Goal: Task Accomplishment & Management: Use online tool/utility

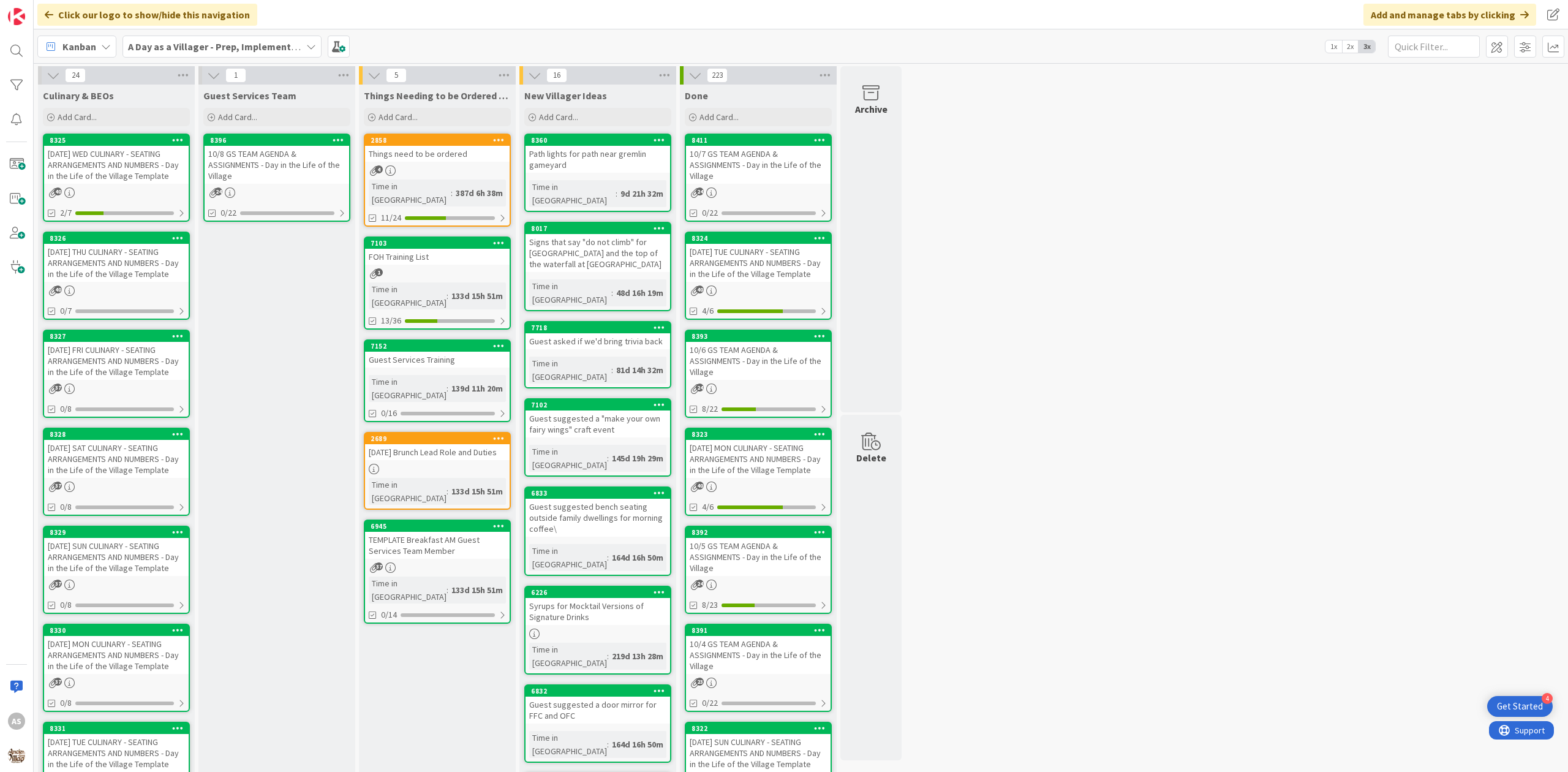
click at [461, 172] on div "4" at bounding box center [437, 170] width 145 height 10
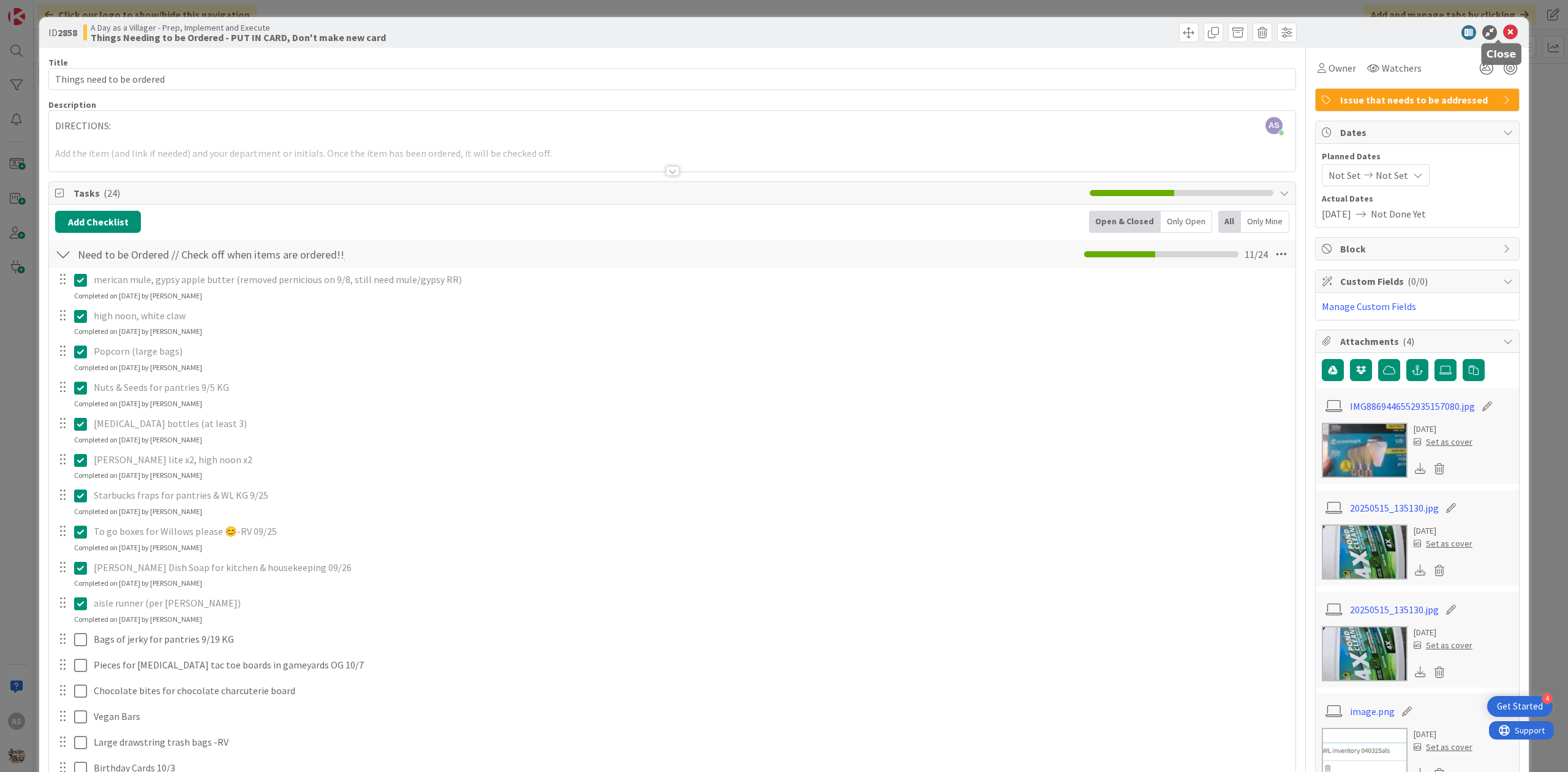
click at [1503, 34] on icon at bounding box center [1511, 32] width 15 height 15
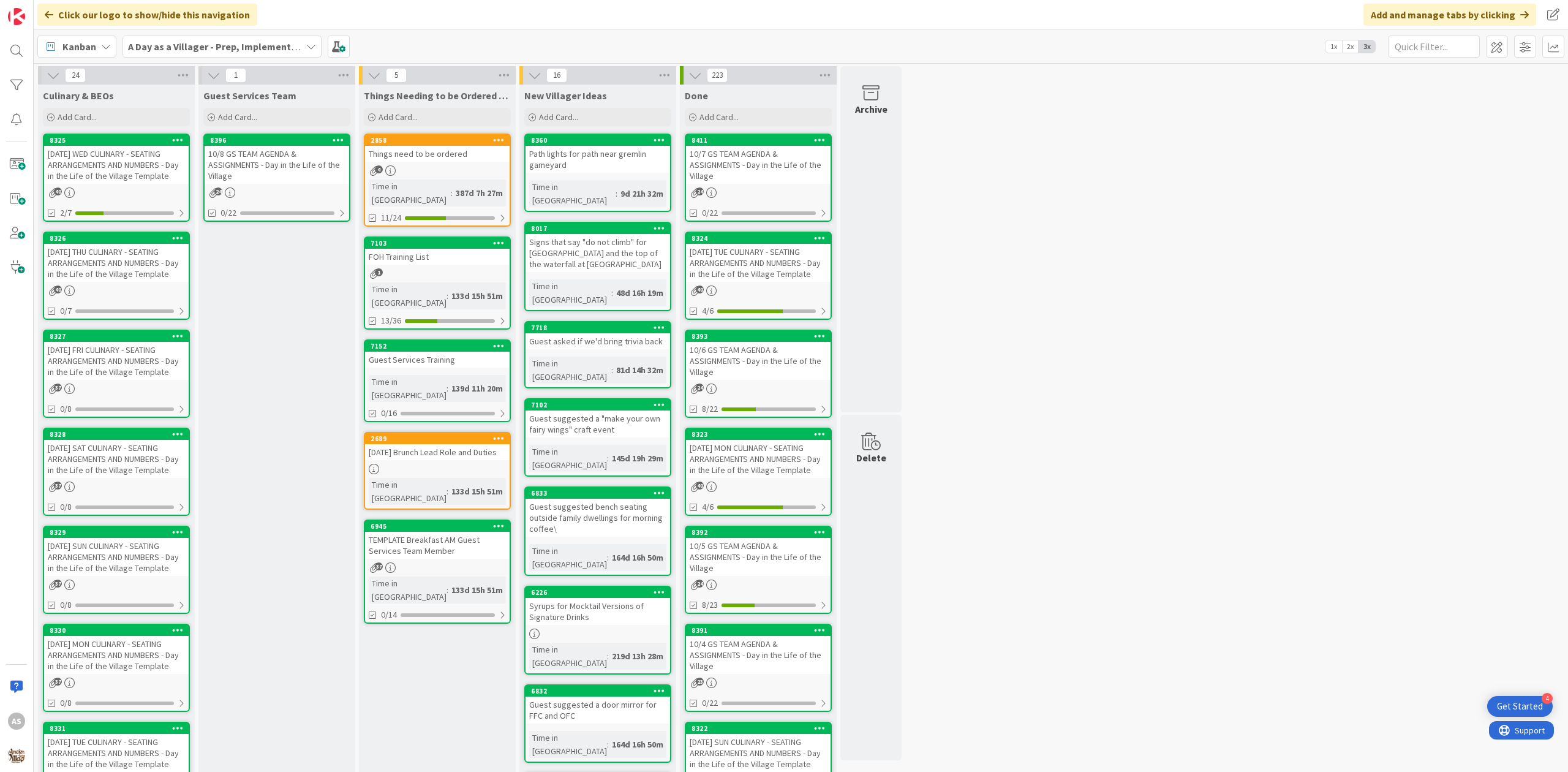
click at [94, 366] on div "[DATE] FRI CULINARY - SEATING ARRANGEMENTS AND NUMBERS - Day in the Life of the…" at bounding box center [116, 361] width 145 height 38
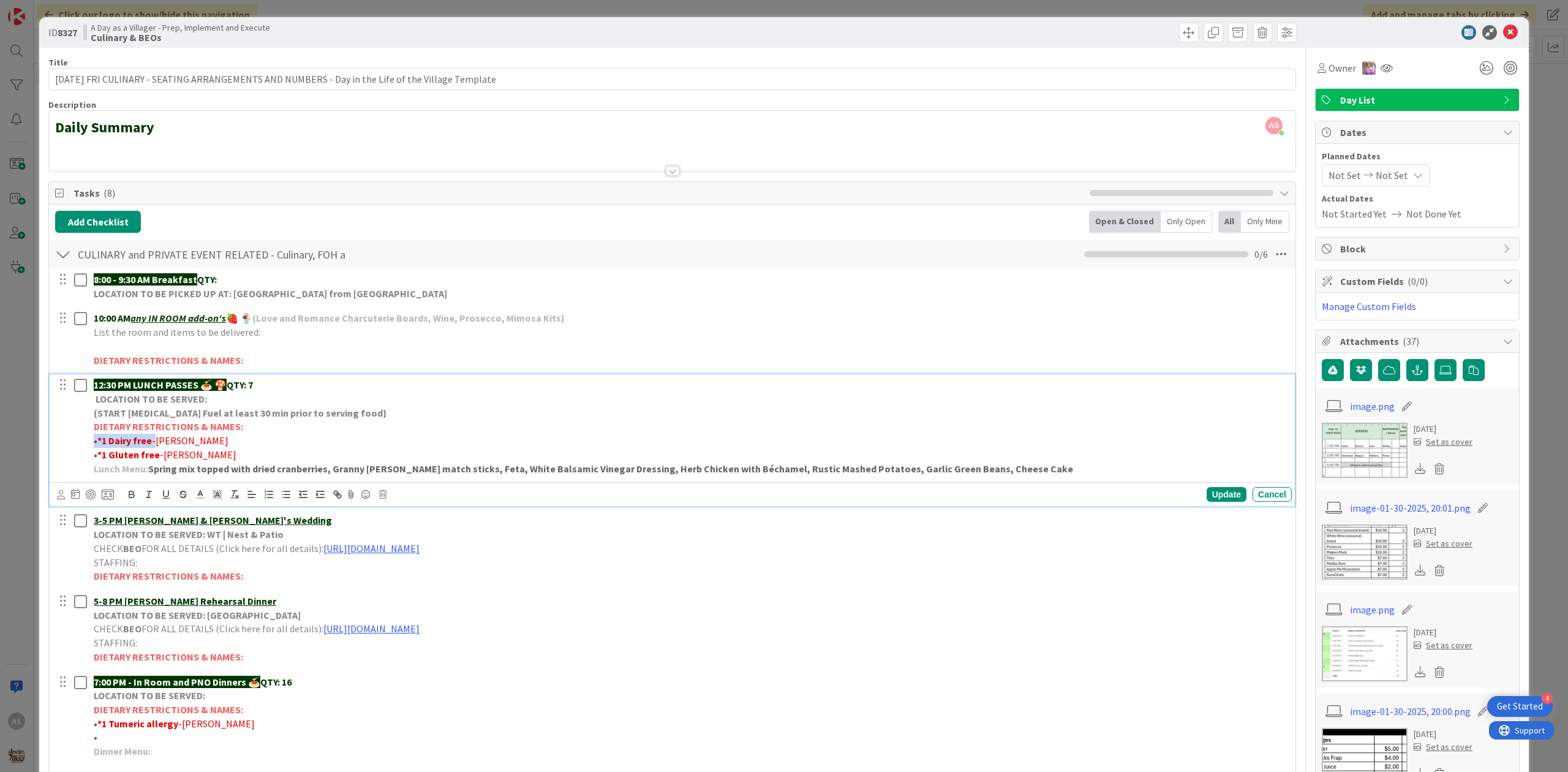
drag, startPoint x: 153, startPoint y: 443, endPoint x: 93, endPoint y: 445, distance: 60.0
click at [94, 445] on p "• *1 Dairy free -[PERSON_NAME]" at bounding box center [691, 440] width 1194 height 14
copy p "• *1 Dairy free -"
drag, startPoint x: 158, startPoint y: 459, endPoint x: 101, endPoint y: 459, distance: 57.0
click at [101, 459] on p "• *1 Gluten free -[PERSON_NAME]" at bounding box center [691, 455] width 1194 height 14
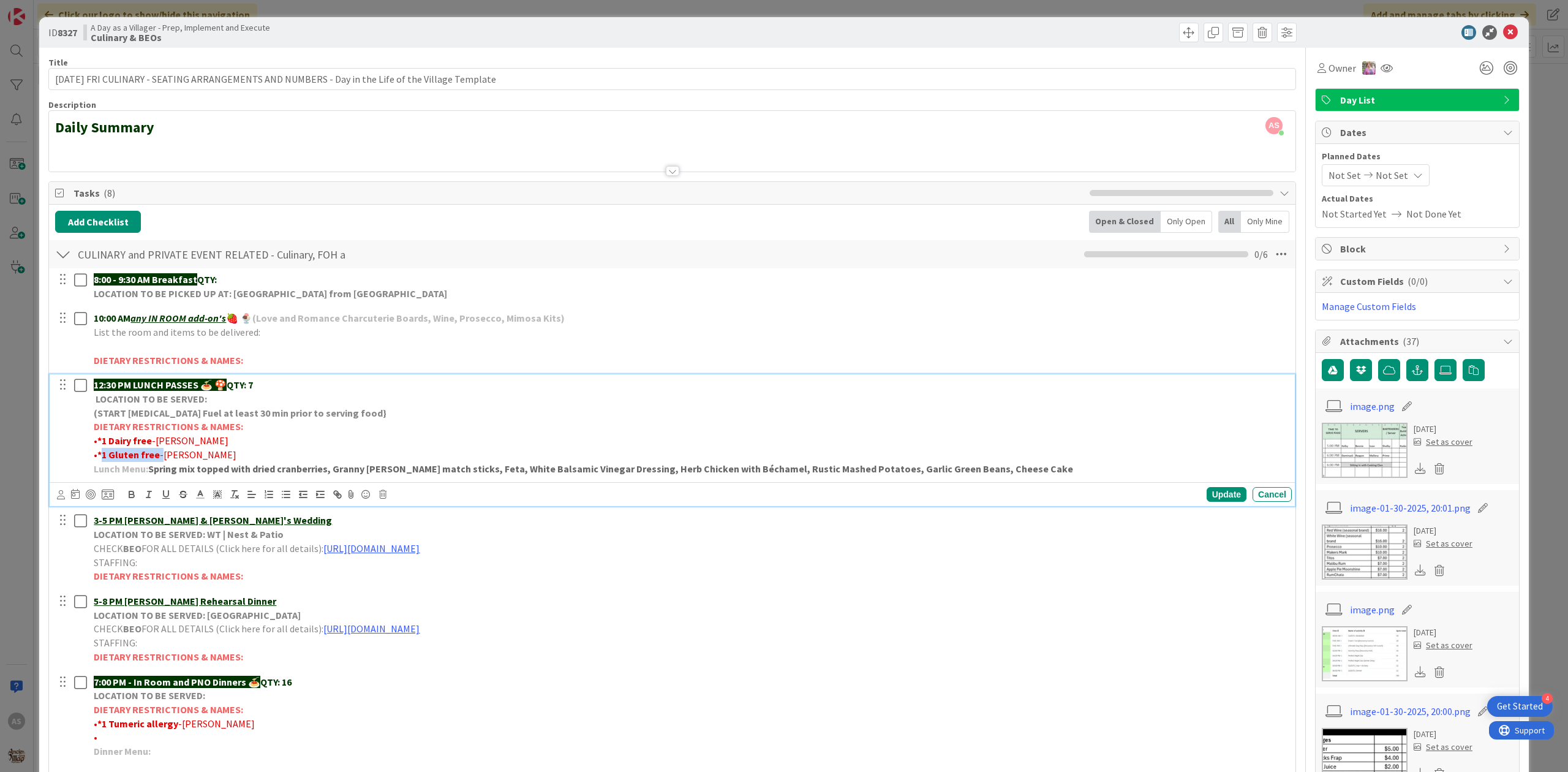
copy p "1 Gluten free -"
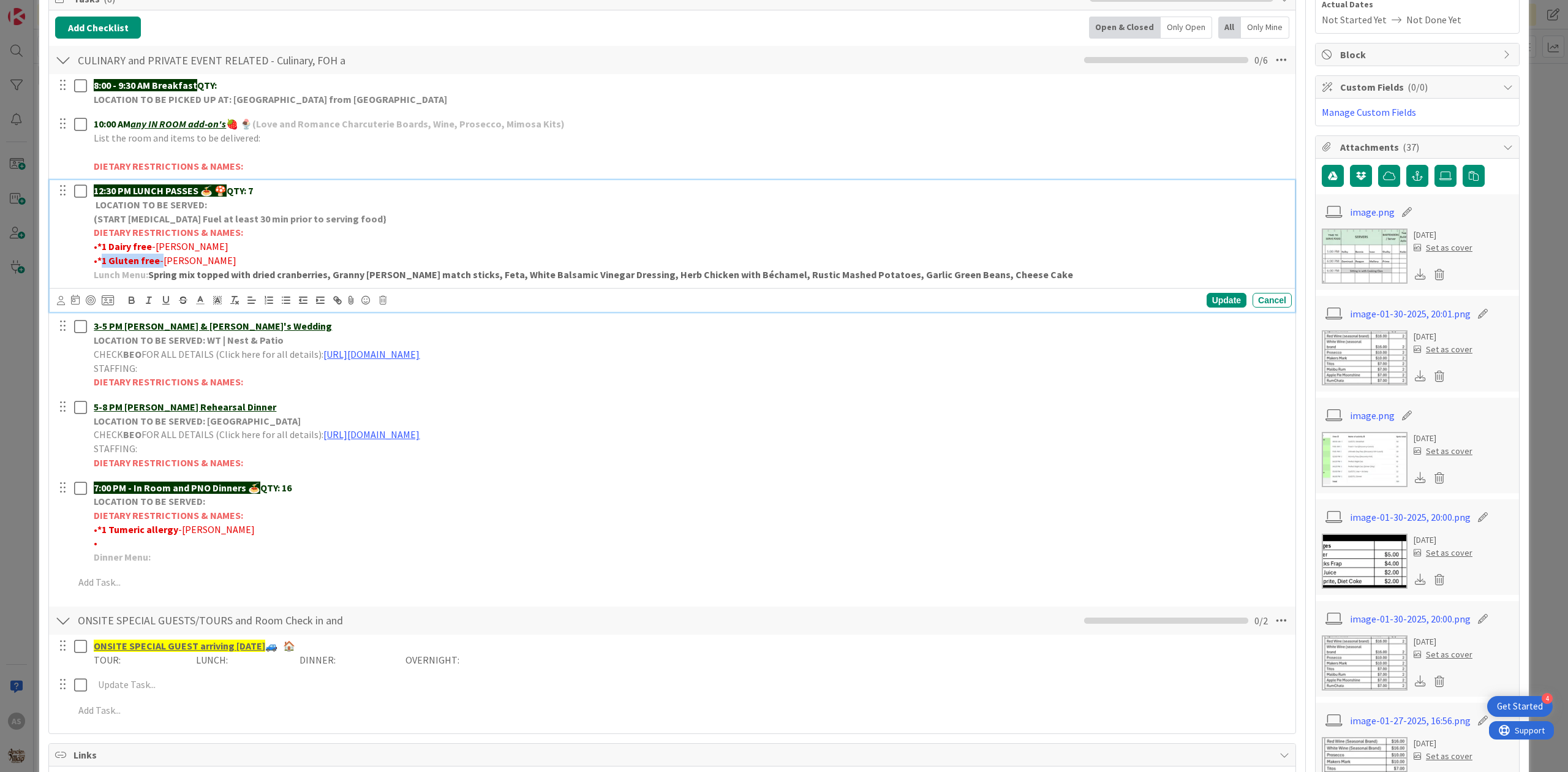
scroll to position [245, 0]
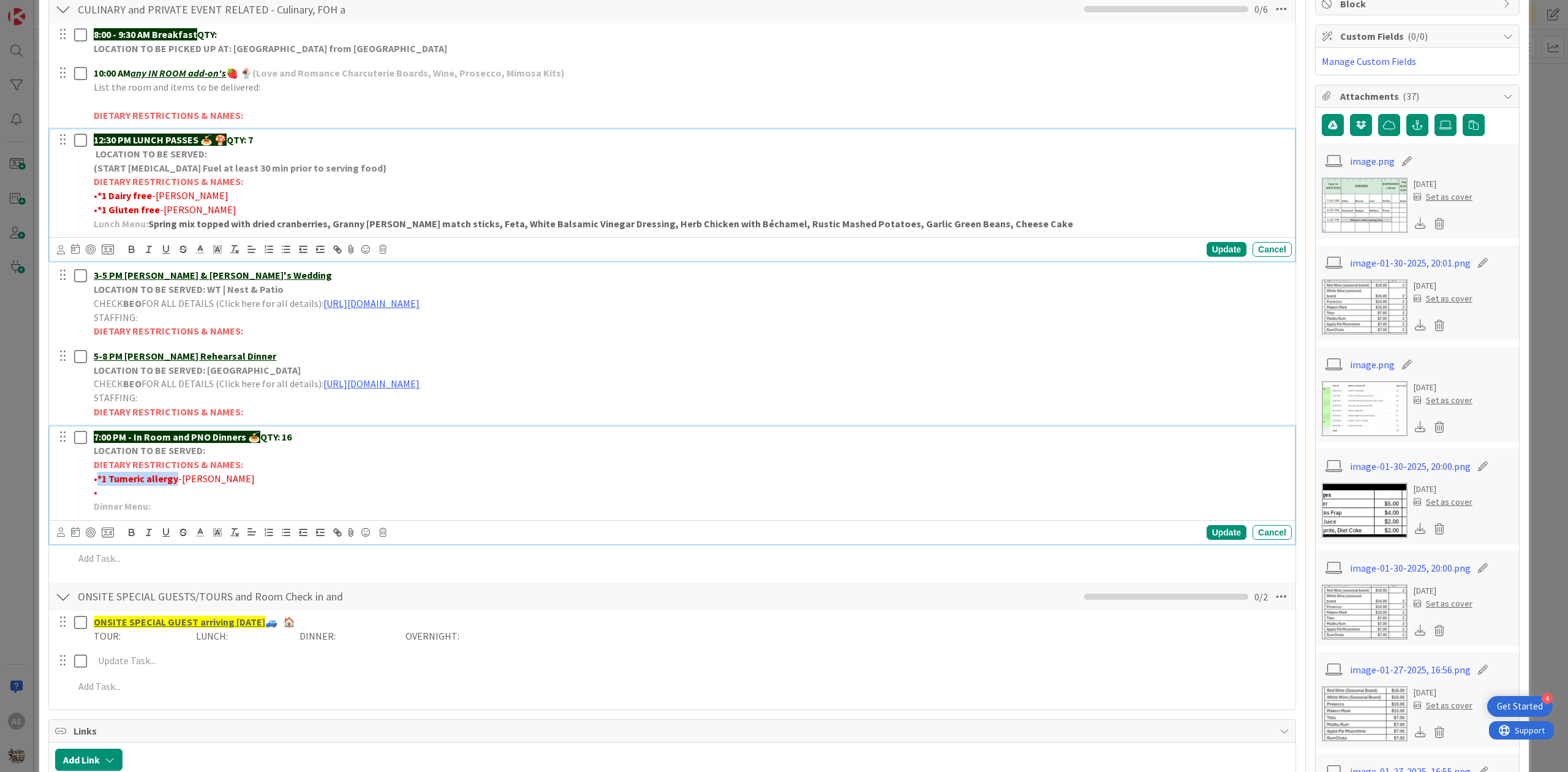
drag, startPoint x: 174, startPoint y: 481, endPoint x: 103, endPoint y: 476, distance: 71.2
click at [101, 476] on strong "*1 Tumeric allergy" at bounding box center [138, 478] width 81 height 12
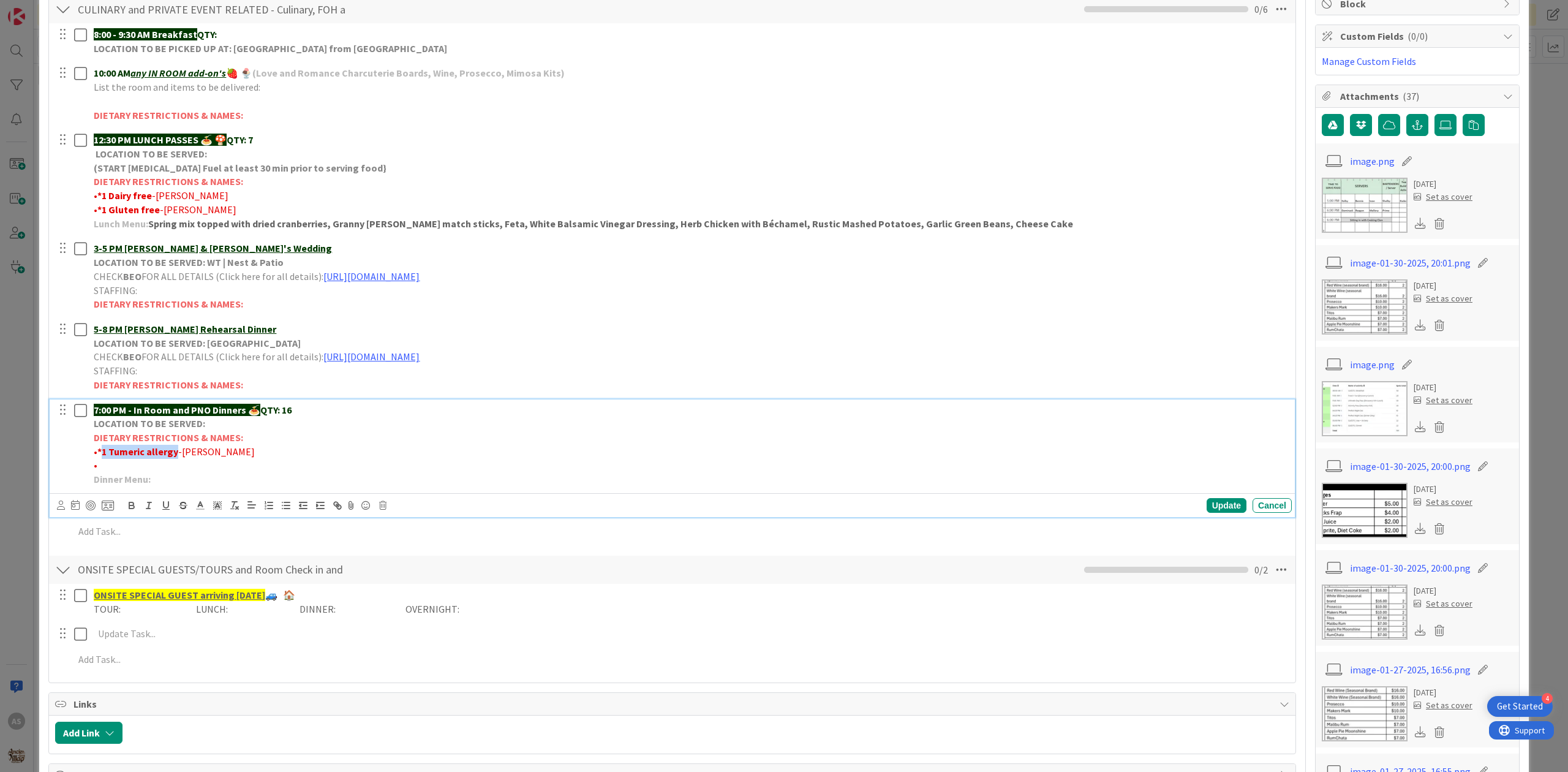
scroll to position [218, 0]
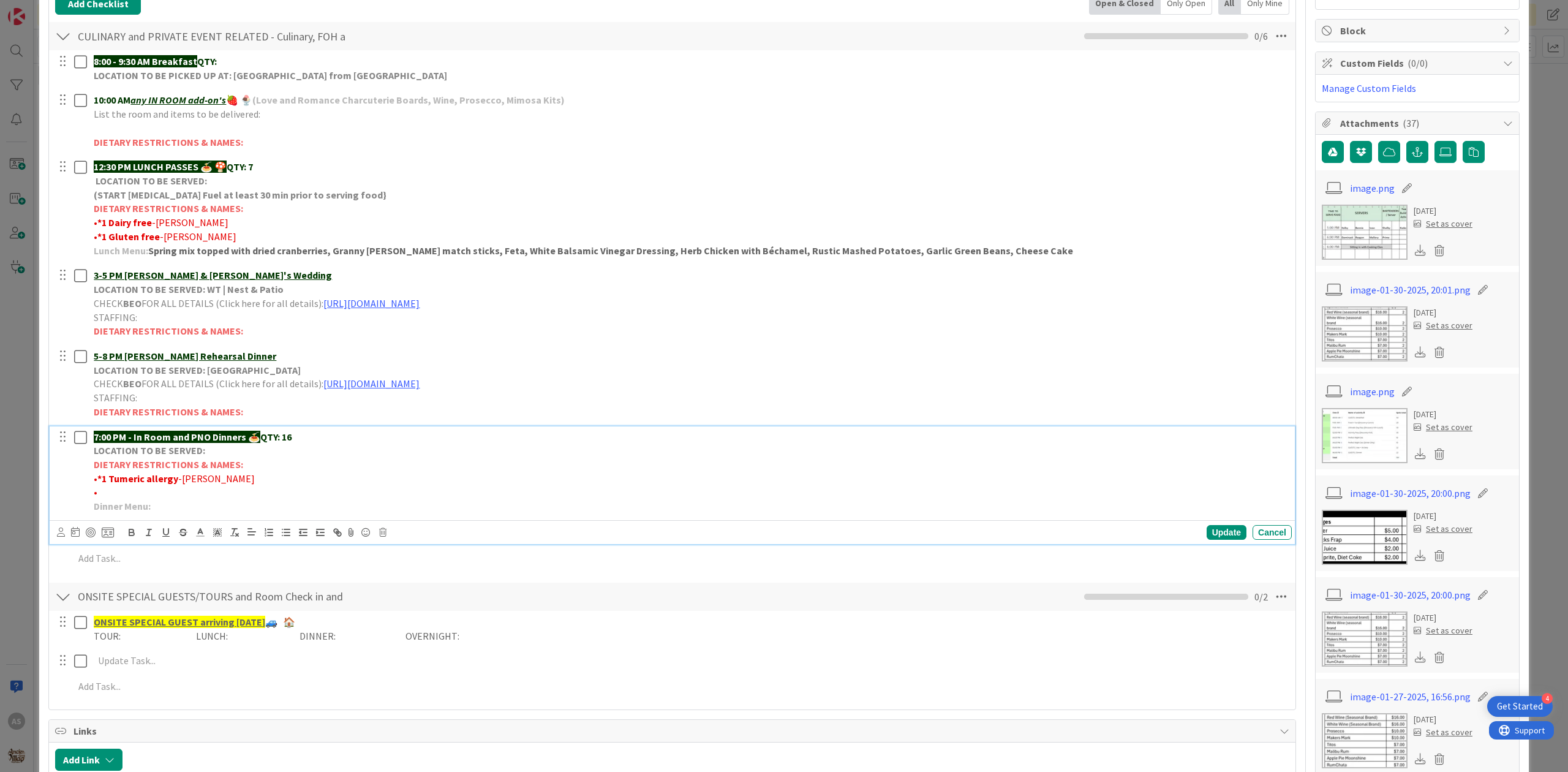
drag, startPoint x: 124, startPoint y: 473, endPoint x: 267, endPoint y: 484, distance: 143.4
click at [267, 484] on p "• *1 Tumeric allergy -[PERSON_NAME]" at bounding box center [691, 478] width 1194 height 14
drag, startPoint x: 242, startPoint y: 488, endPoint x: 128, endPoint y: 473, distance: 115.0
click at [101, 484] on div "7:00 PM - In Room and PNO Dinners 🍝 QTY: 16 LOCATION TO BE SERVED: DIETARY REST…" at bounding box center [690, 471] width 1204 height 90
copy div "1 Tumeric allergy -[PERSON_NAME] •"
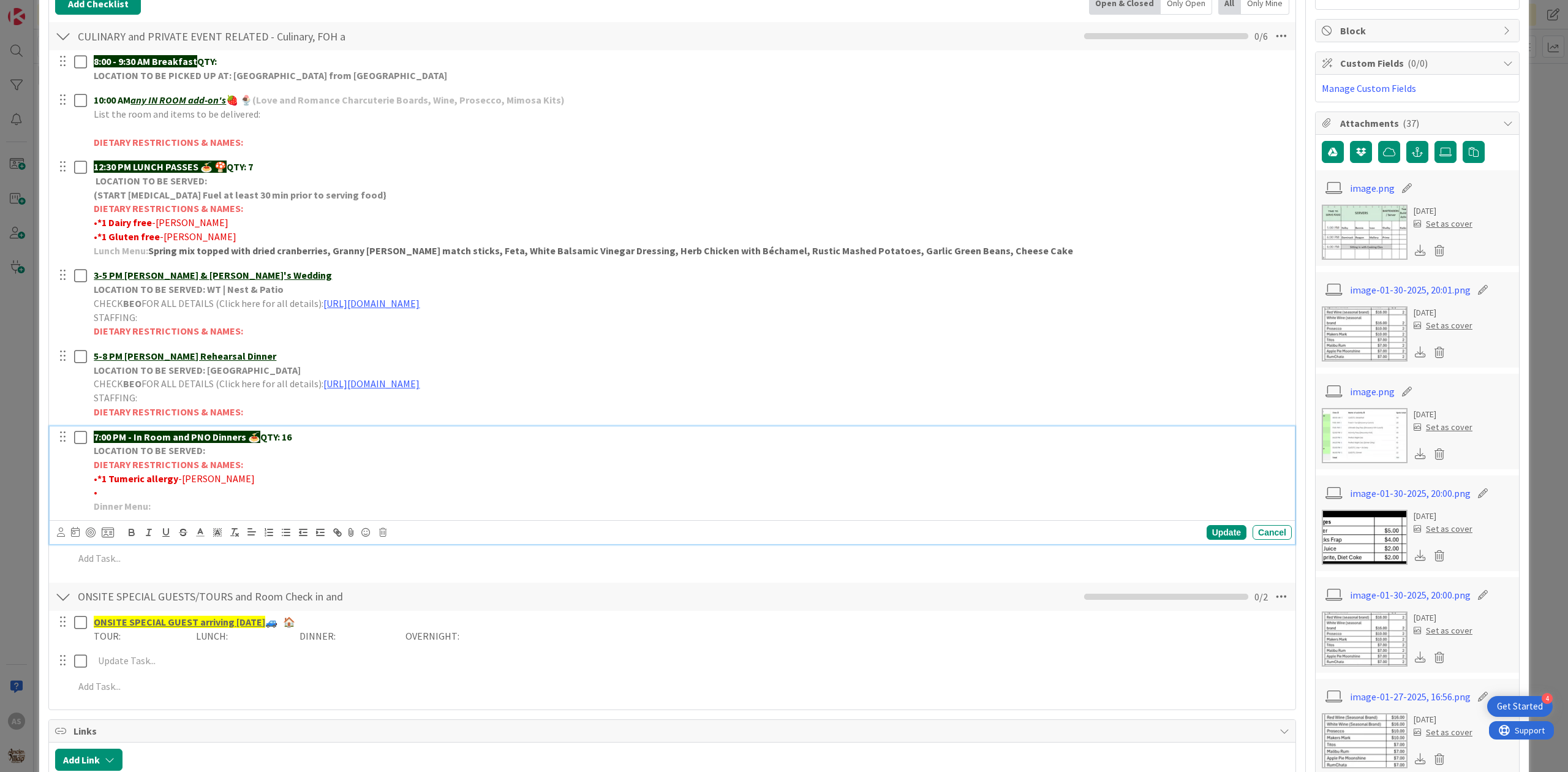
click at [581, 572] on div "8:00 - 9:30 AM Breakfast QTY: LOCATION TO BE PICKED UP AT: WILLOWS LANDING FRID…" at bounding box center [672, 312] width 1234 height 524
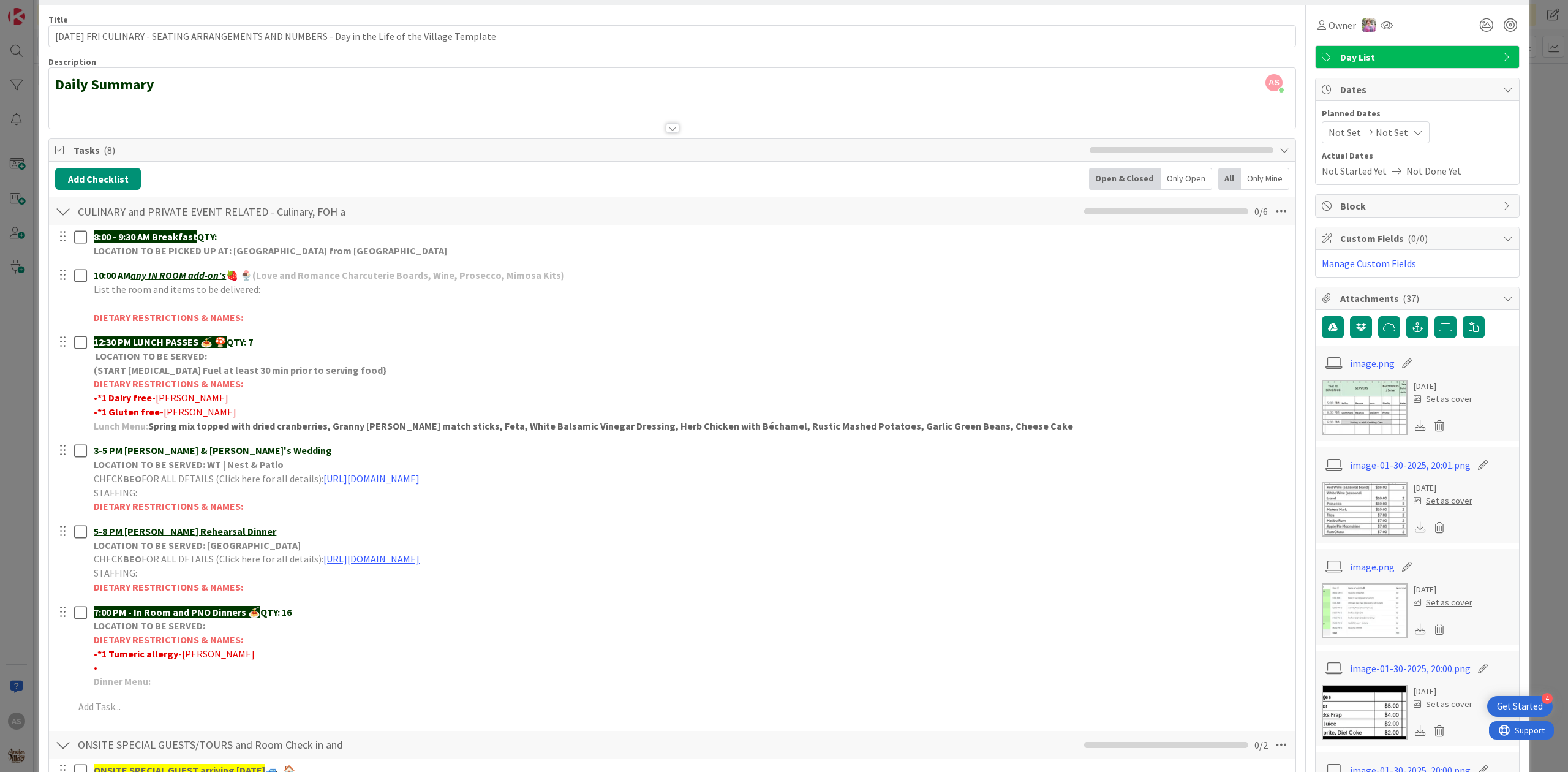
scroll to position [0, 0]
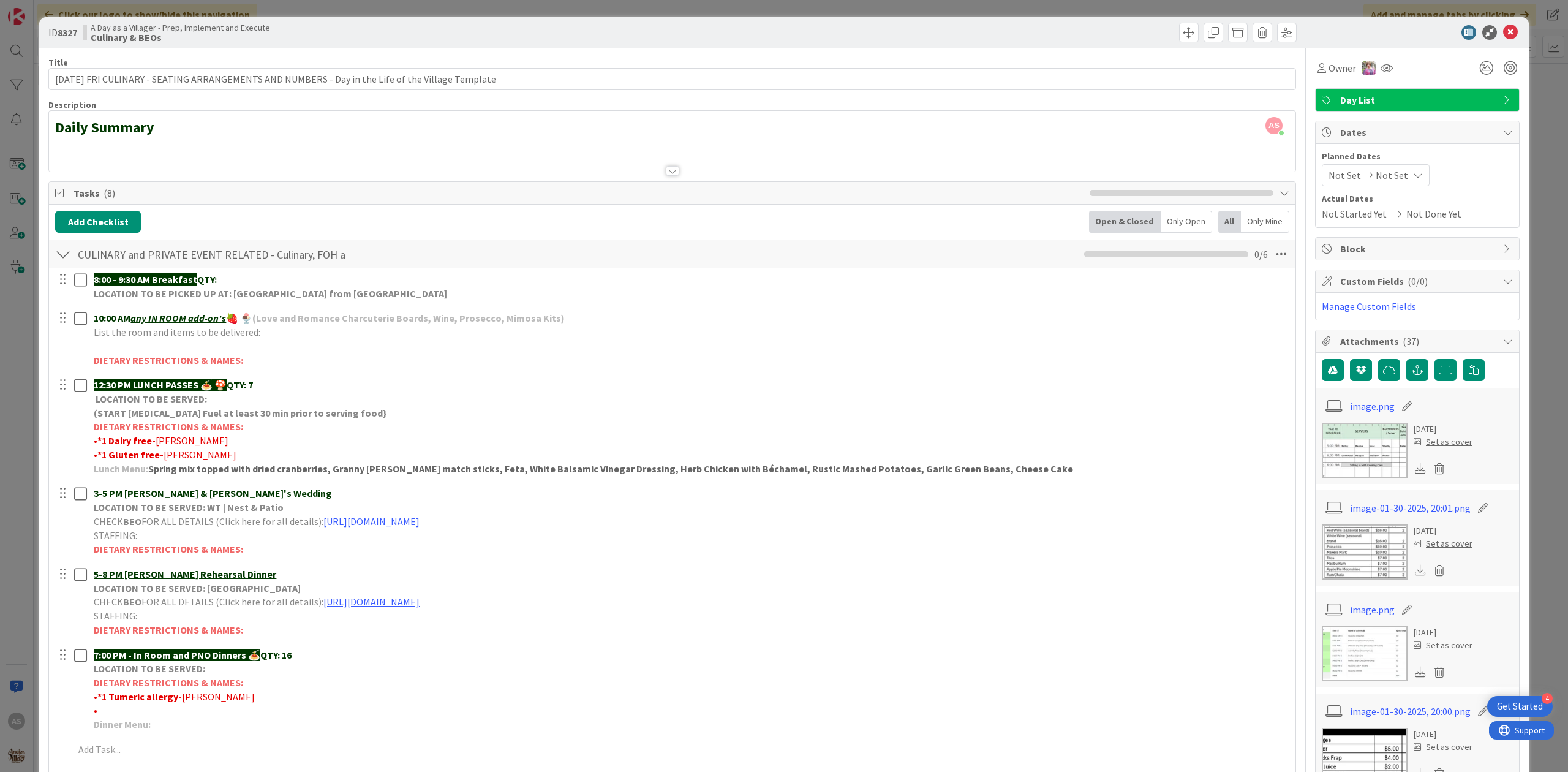
click at [1503, 40] on div "ID 8327 A Day as a Villager - Prep, Implement and Execute Culinary & BEOs" at bounding box center [784, 32] width 1490 height 30
click at [1503, 33] on icon at bounding box center [1511, 32] width 15 height 15
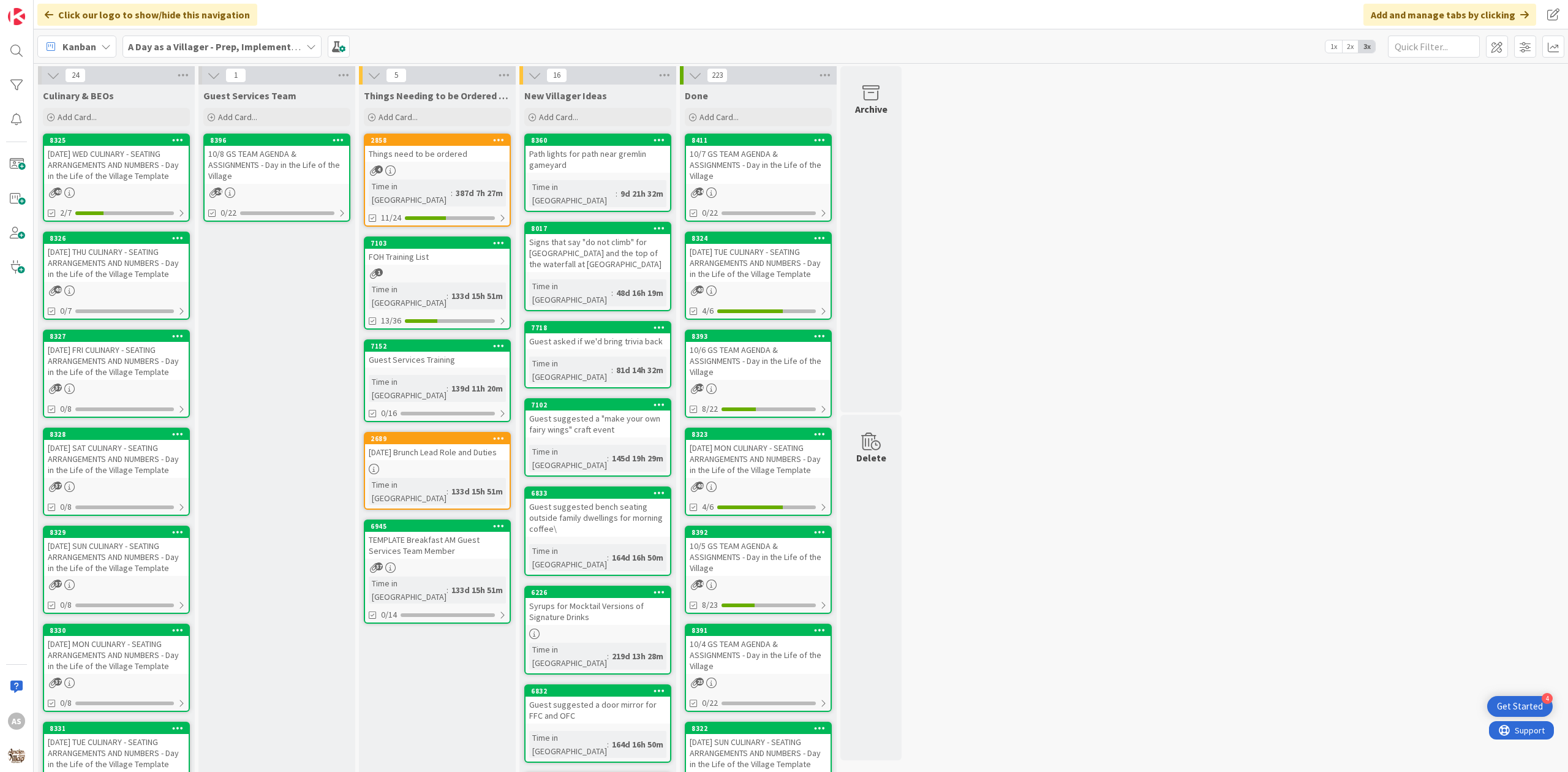
click at [135, 286] on div "40" at bounding box center [116, 291] width 145 height 10
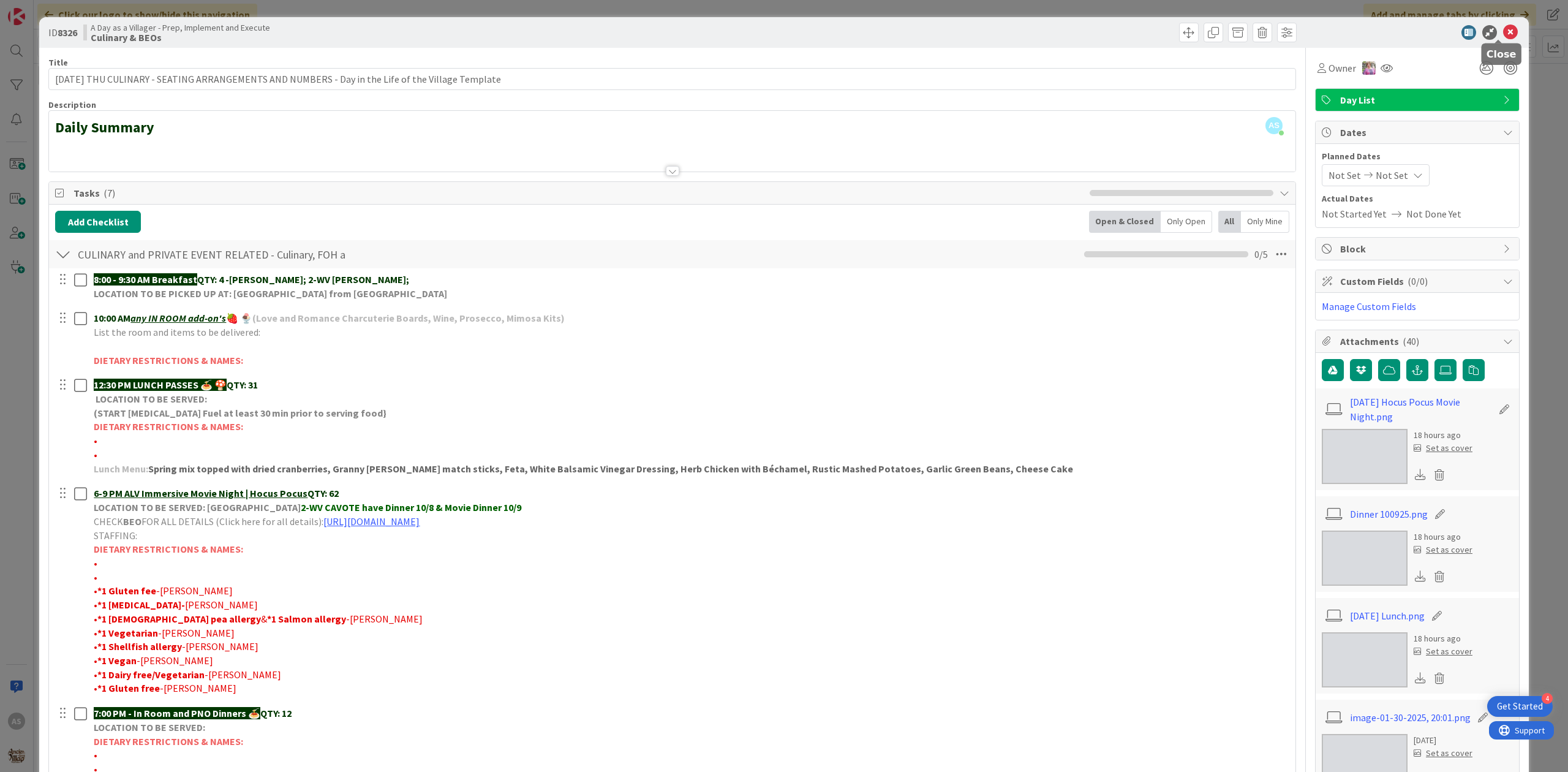
click at [1503, 32] on icon at bounding box center [1511, 32] width 15 height 15
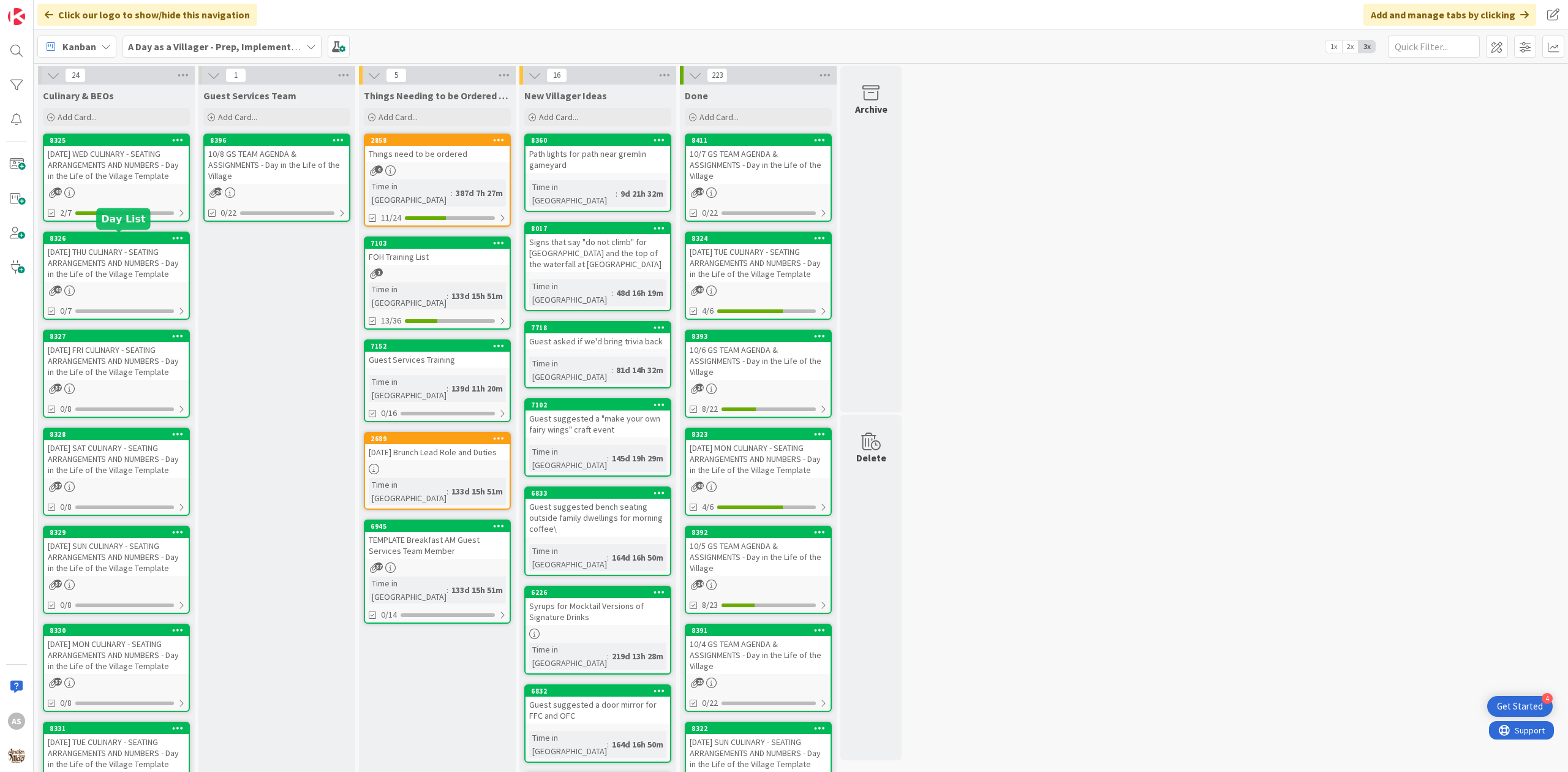
click at [118, 264] on div "[DATE] THU CULINARY - SEATING ARRANGEMENTS AND NUMBERS - Day in the Life of the…" at bounding box center [116, 262] width 145 height 38
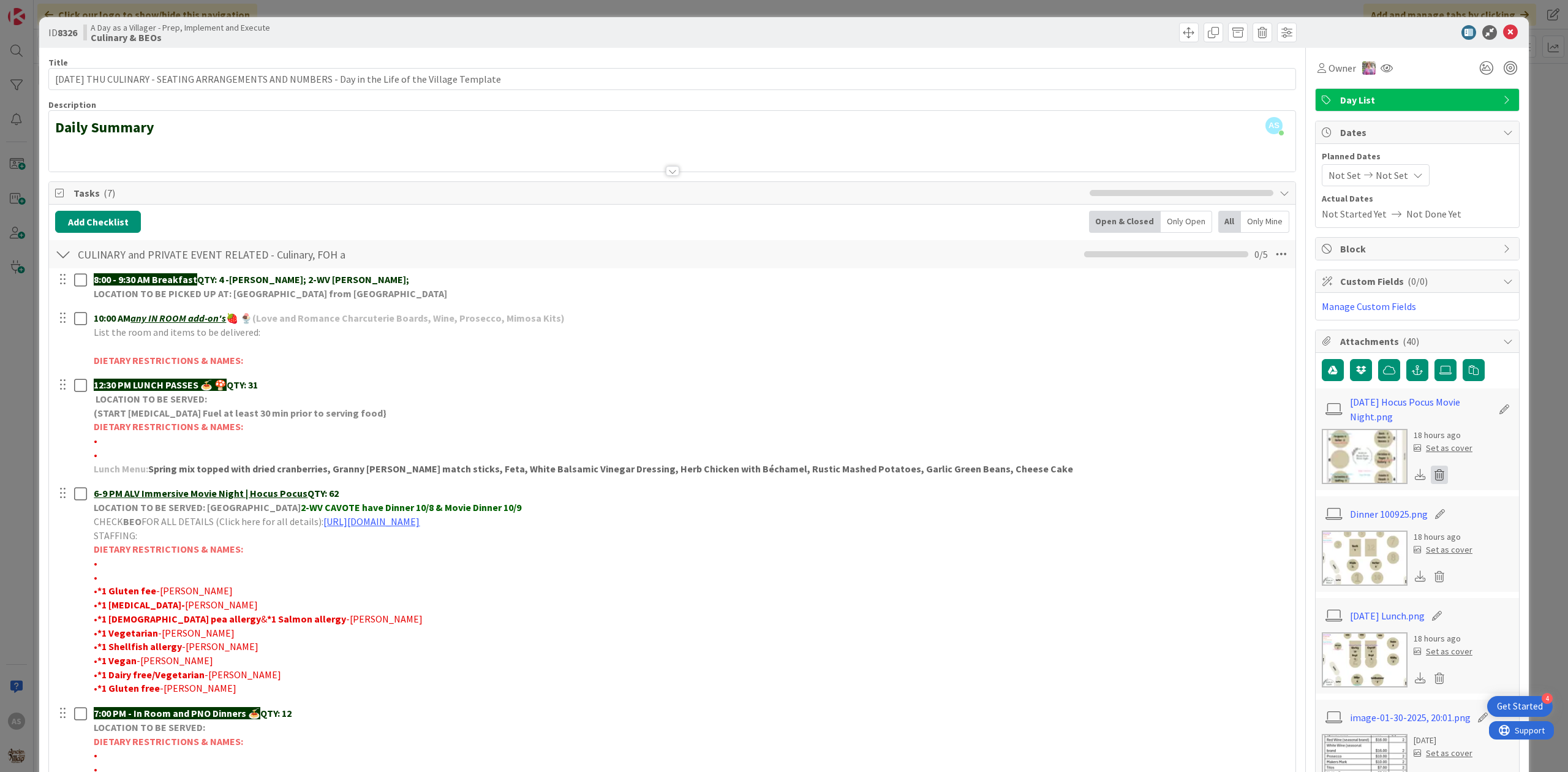
click at [1434, 478] on icon at bounding box center [1440, 475] width 18 height 18
click at [1326, 536] on button "Delete" at bounding box center [1325, 534] width 46 height 22
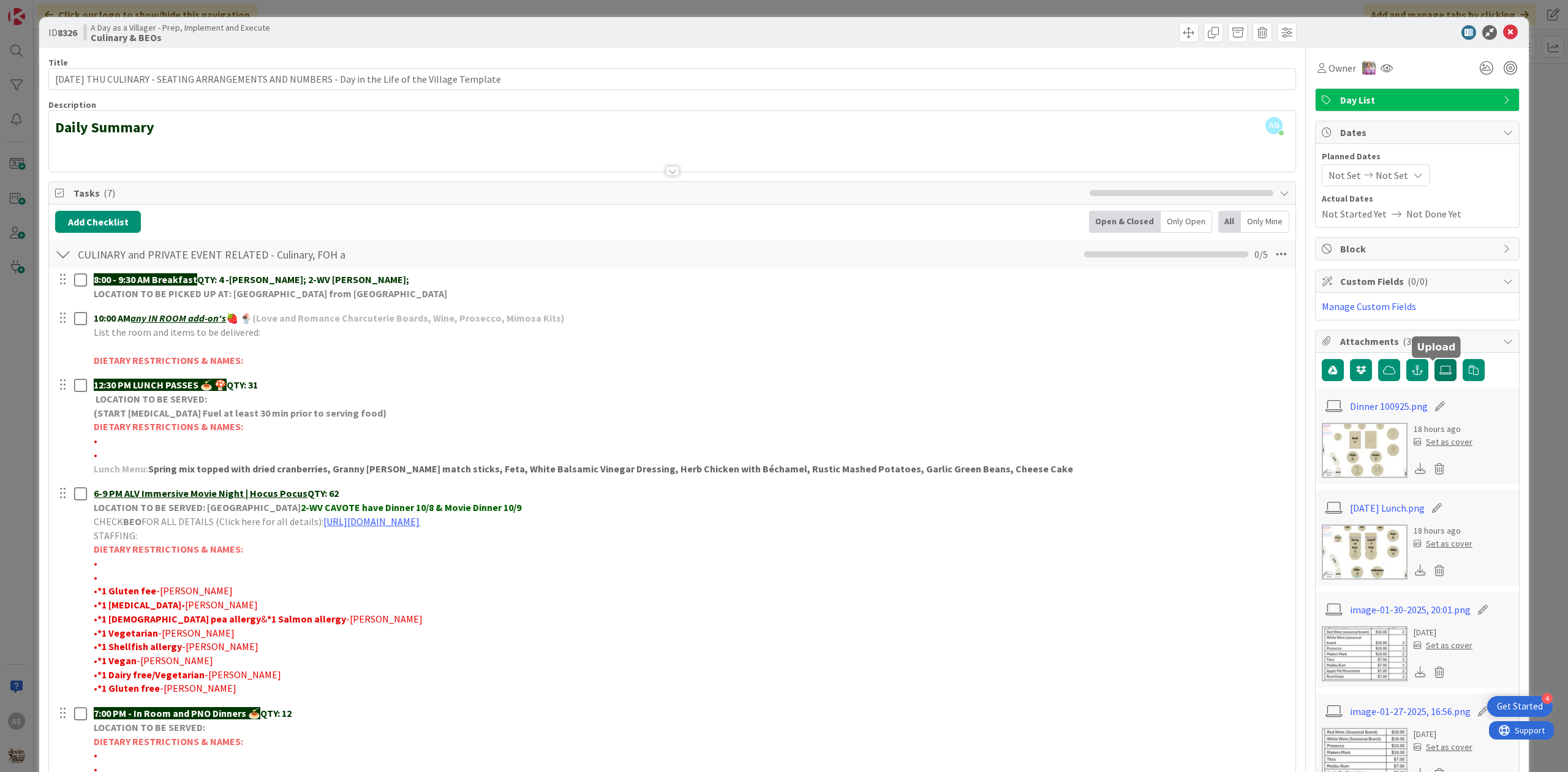
click at [1440, 375] on icon at bounding box center [1445, 370] width 12 height 10
click at [1435, 359] on input "file" at bounding box center [1435, 359] width 0 height 0
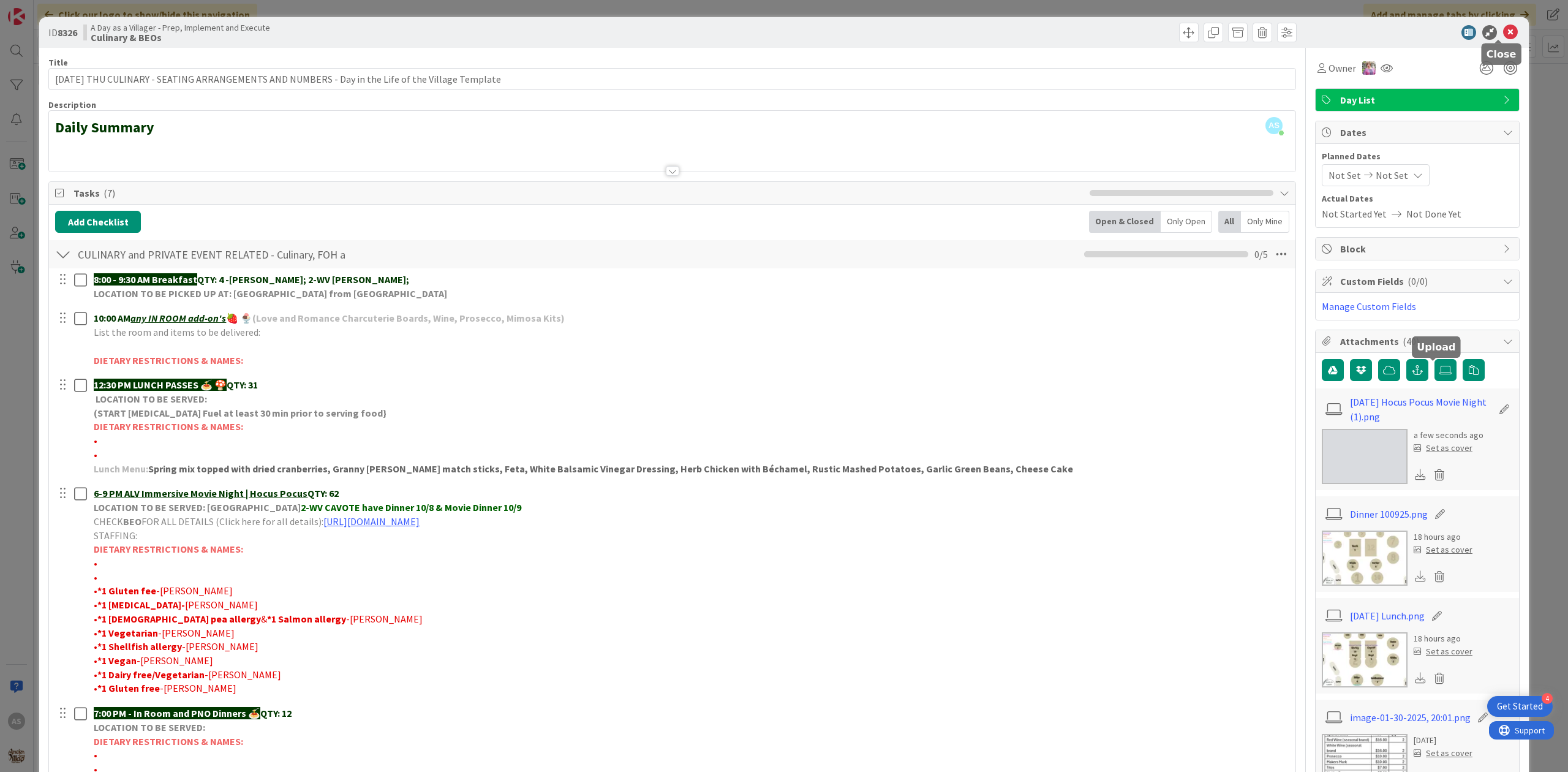
click at [1503, 35] on icon at bounding box center [1511, 32] width 15 height 15
